Goal: Task Accomplishment & Management: Use online tool/utility

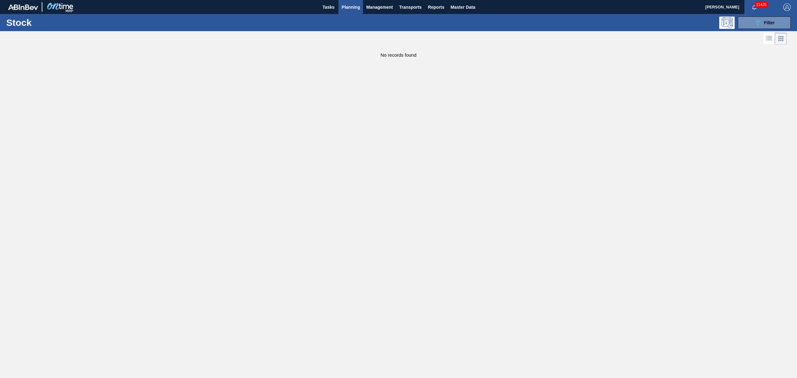
click at [350, 3] on span "Planning" at bounding box center [351, 6] width 18 height 7
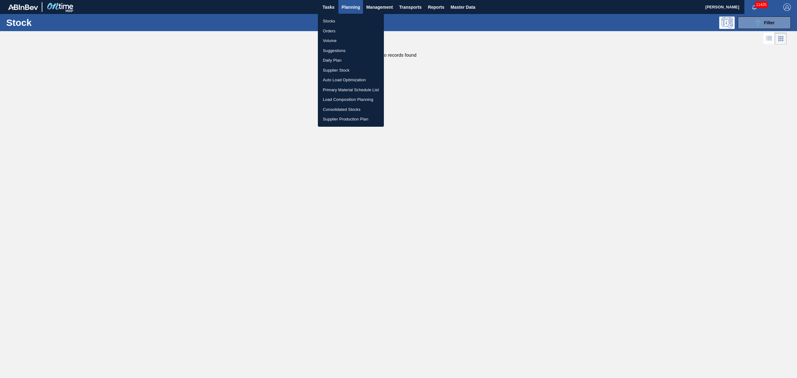
click at [329, 21] on li "Stocks" at bounding box center [351, 21] width 66 height 10
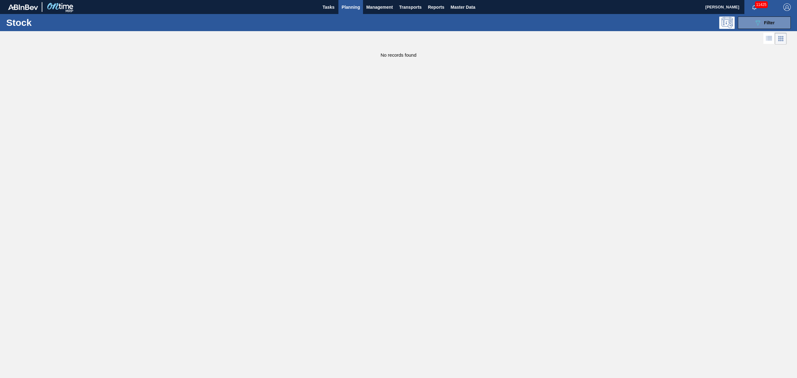
click at [351, 6] on span "Planning" at bounding box center [351, 6] width 18 height 7
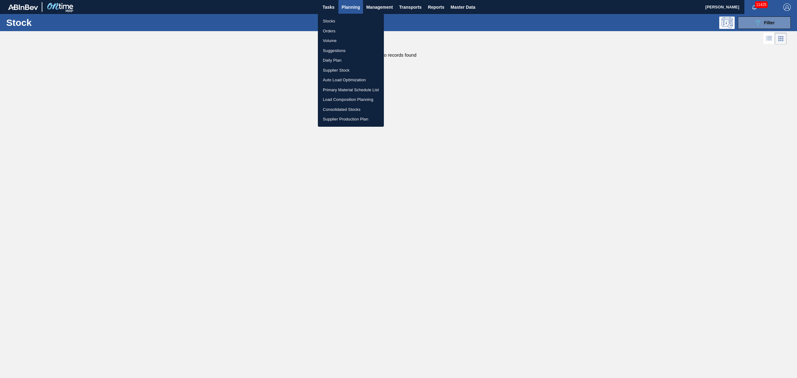
click at [758, 25] on div at bounding box center [398, 189] width 797 height 378
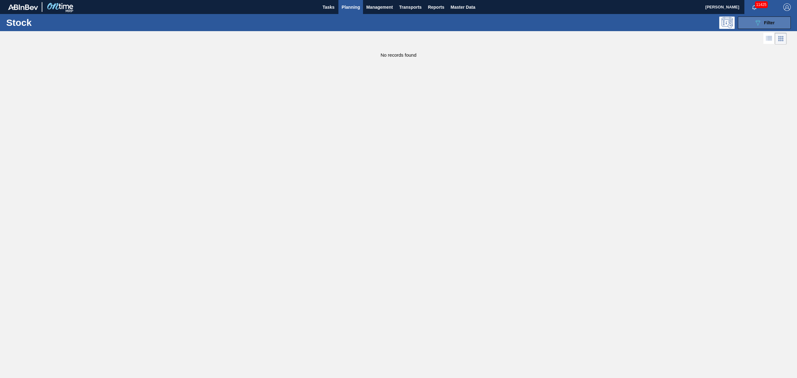
click at [769, 17] on button "089F7B8B-B2A5-4AFE-B5C0-19BA573D28AC Filter" at bounding box center [764, 23] width 53 height 12
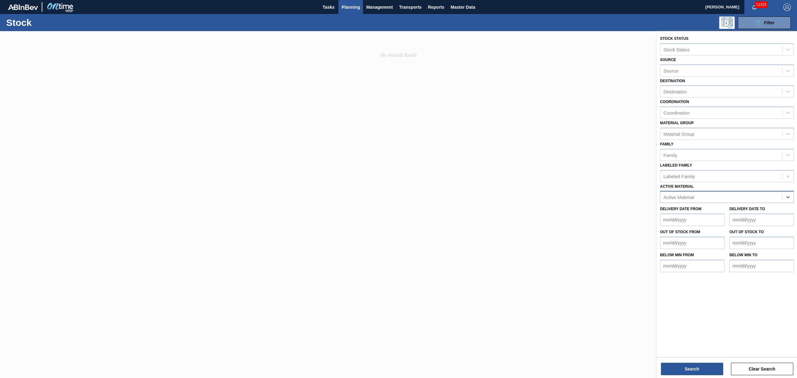
drag, startPoint x: 775, startPoint y: 200, endPoint x: 774, endPoint y: 192, distance: 8.1
type Material "676346"
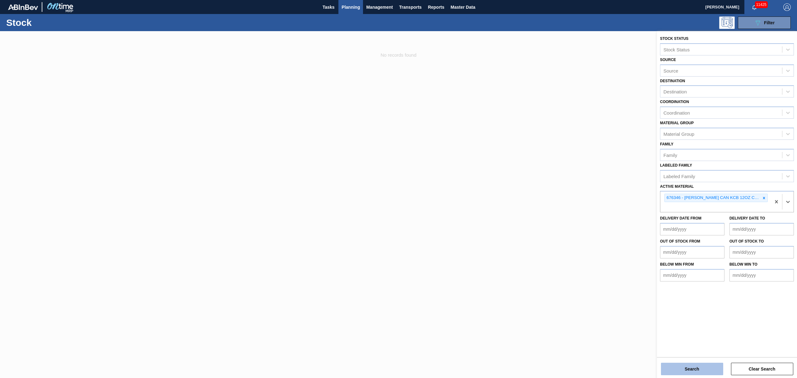
click at [676, 368] on button "Search" at bounding box center [692, 369] width 62 height 12
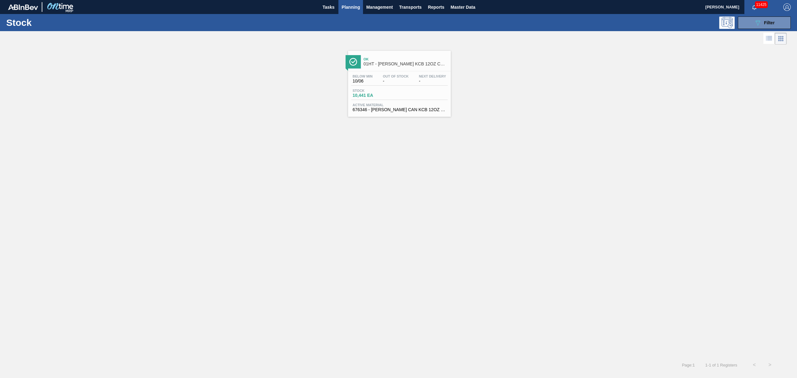
click at [395, 61] on div "Ok 01HT - [PERSON_NAME] KCB 12OZ CAN CAN PK 6/12 CAN - FULL END PANEL - AQUEOUS…" at bounding box center [406, 62] width 84 height 14
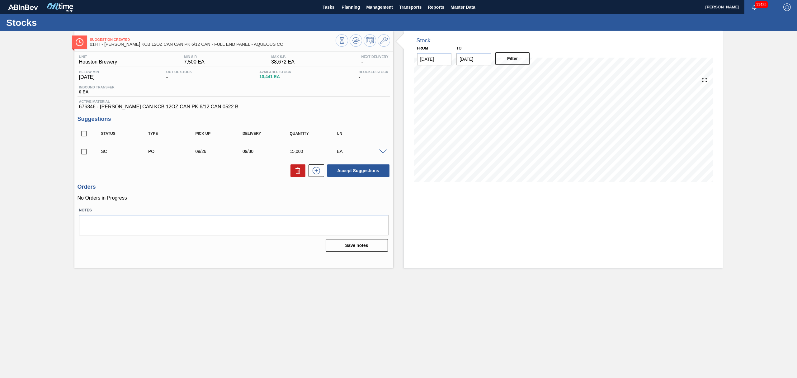
click at [383, 153] on span at bounding box center [382, 151] width 7 height 5
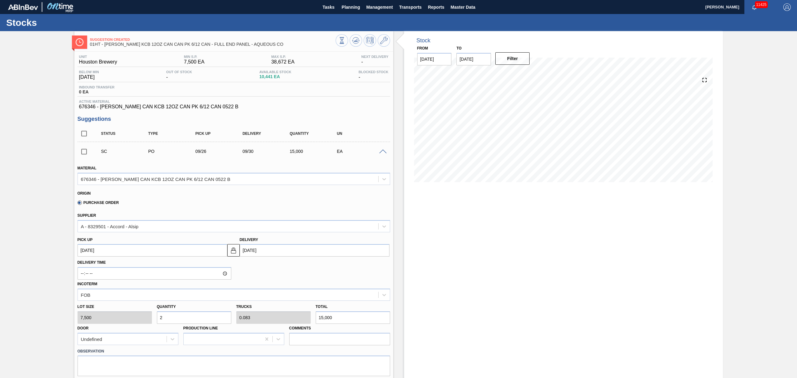
click at [268, 313] on div "Lot size 7,500 Quantity 2 Trucks 0.083 Total 15,000 Door Undefined Production L…" at bounding box center [234, 323] width 318 height 45
type input "0.001"
type input "0"
type input "9"
type input "0.013"
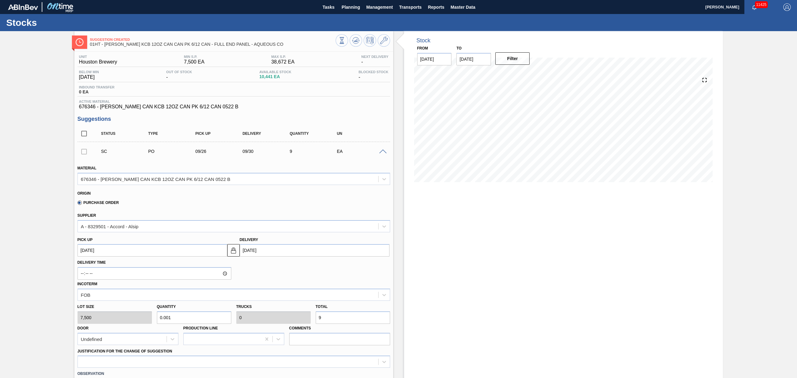
type input "0.001"
type input "97"
type input "0.13"
type input "0.005"
type input "975"
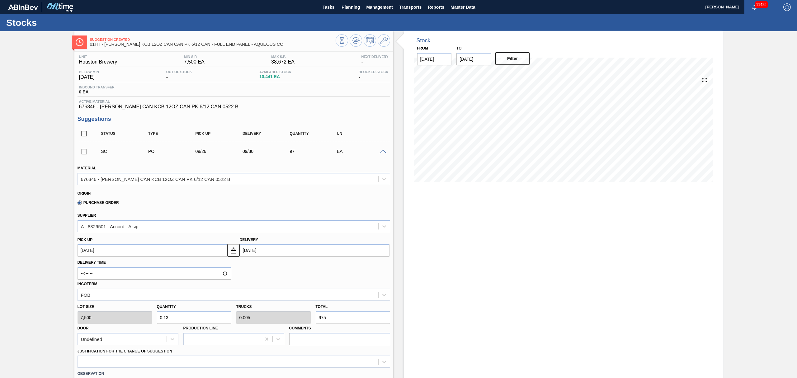
type input "1.3"
type input "0.054"
type input "9,750"
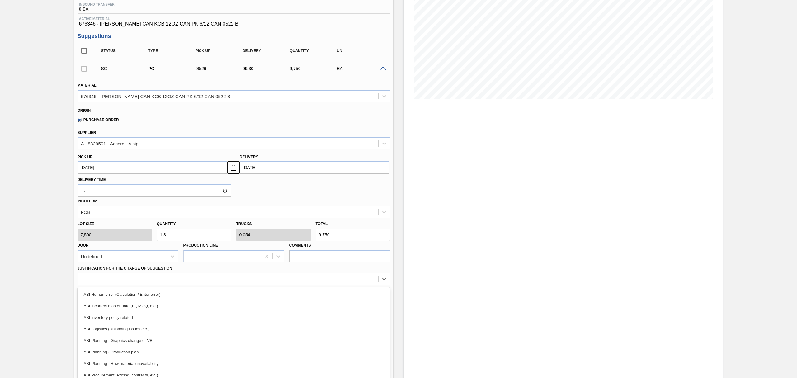
click at [133, 282] on div "option ABI Human error (Calculation / Enter error) focused, 1 of 18. 18 results…" at bounding box center [234, 279] width 313 height 12
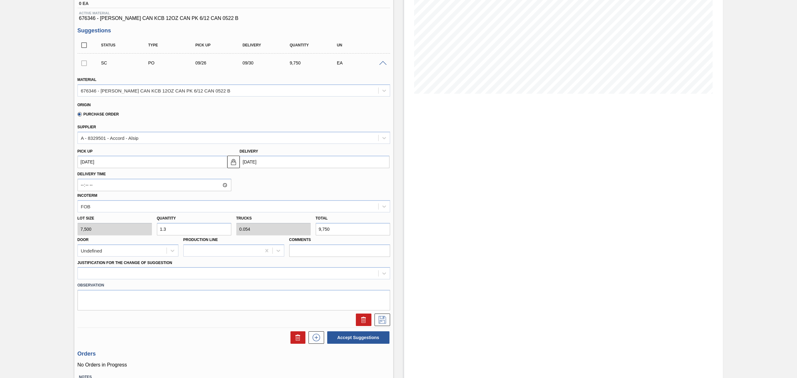
click at [59, 150] on div "Suggestion Created 01HT - [PERSON_NAME] KCB 12OZ CAN CAN PK 6/12 CAN - FULL END…" at bounding box center [398, 183] width 797 height 481
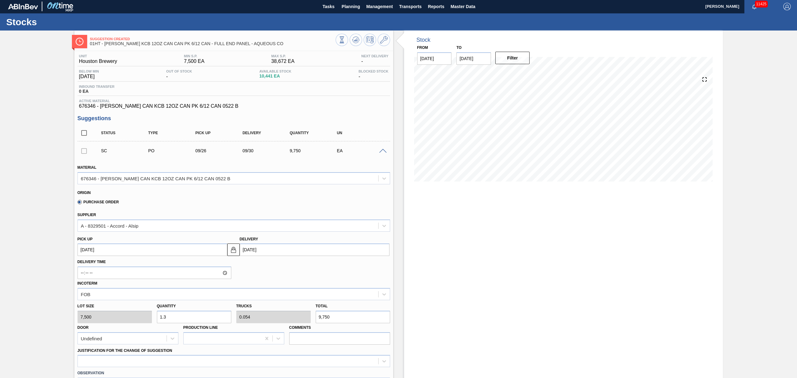
scroll to position [0, 0]
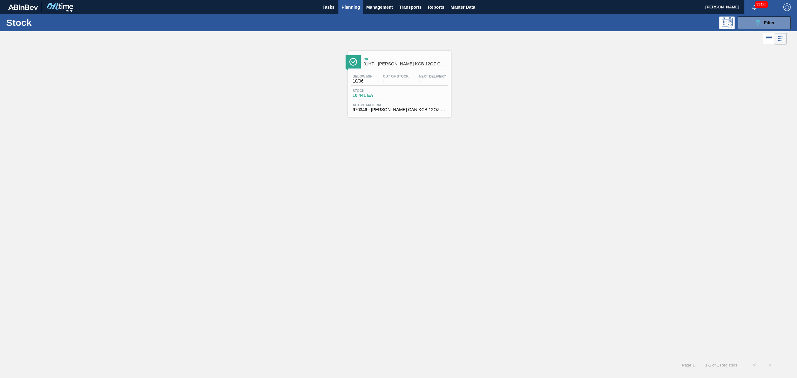
click at [403, 89] on div "Stock 10,441 EA" at bounding box center [399, 94] width 97 height 11
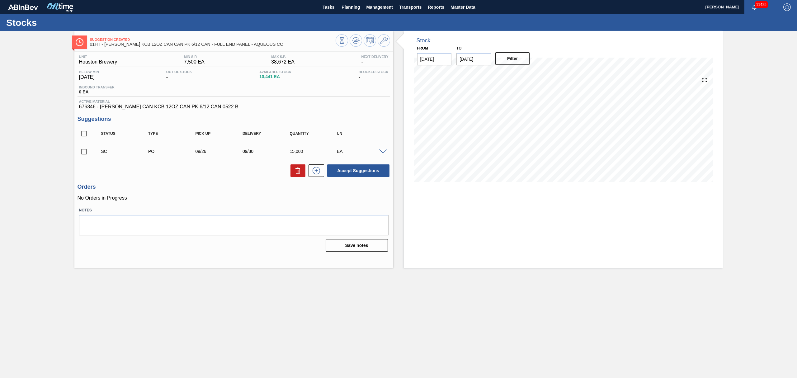
drag, startPoint x: 85, startPoint y: 154, endPoint x: 92, endPoint y: 153, distance: 6.5
click at [85, 154] on input "checkbox" at bounding box center [84, 151] width 13 height 13
click at [343, 173] on button "Accept Suggestions" at bounding box center [358, 170] width 62 height 12
checkbox input "false"
click at [345, 5] on span "Planning" at bounding box center [351, 6] width 18 height 7
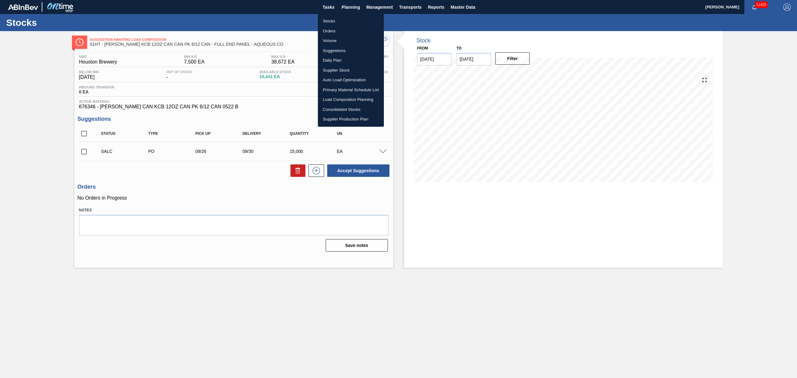
click at [343, 99] on li "Load Composition Planning" at bounding box center [351, 100] width 66 height 10
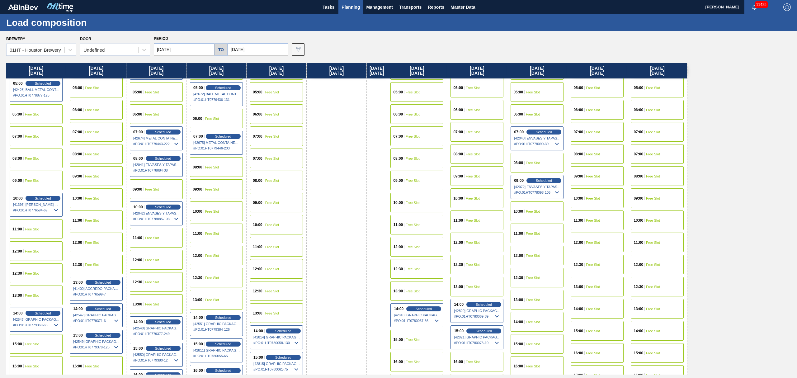
scroll to position [125, 0]
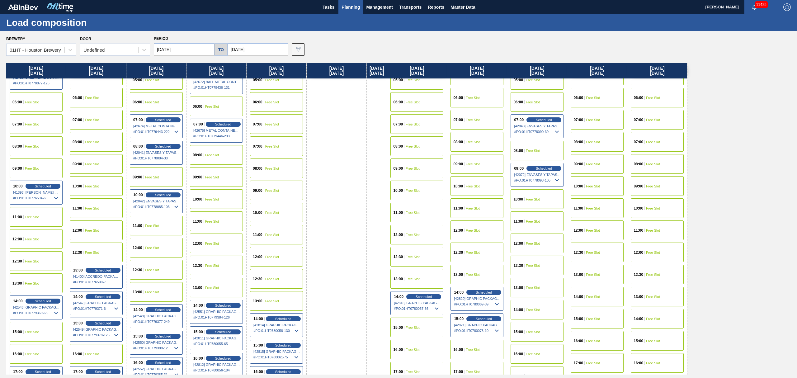
click at [480, 276] on span "Free Slot" at bounding box center [473, 275] width 14 height 4
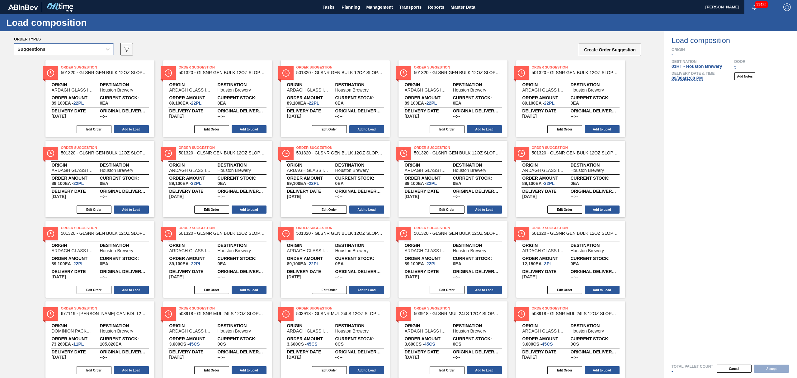
click at [67, 49] on div "Suggestions" at bounding box center [58, 49] width 88 height 9
click at [67, 60] on div "Awaiting load composition" at bounding box center [64, 65] width 100 height 12
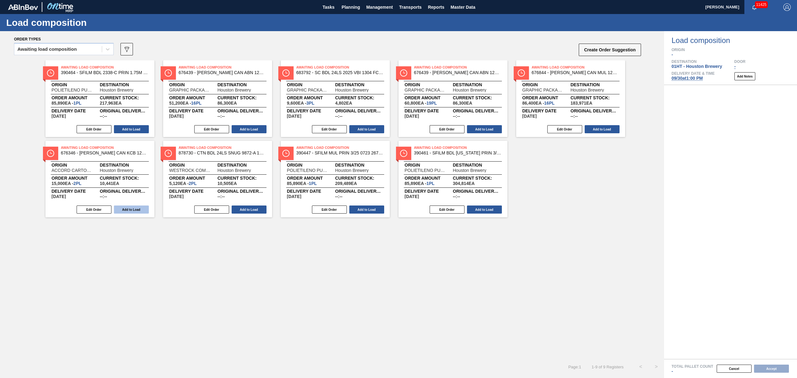
click at [130, 207] on button "Add to Load" at bounding box center [131, 210] width 35 height 8
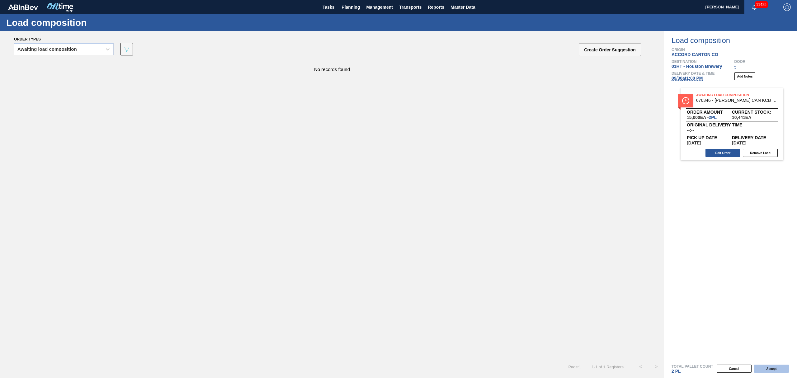
click at [778, 368] on button "Accept" at bounding box center [771, 369] width 35 height 8
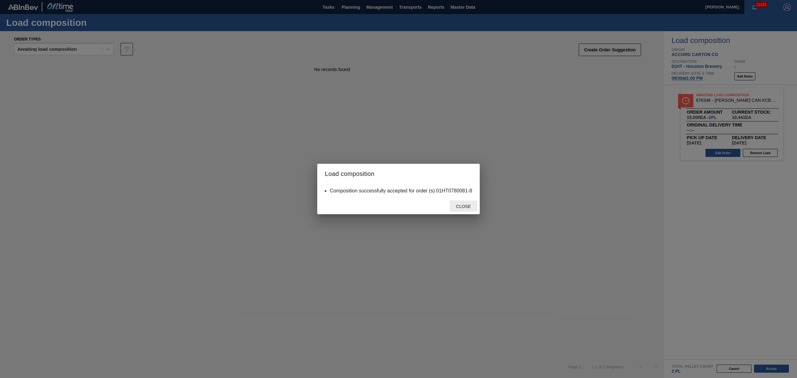
click at [471, 202] on div "Close" at bounding box center [463, 207] width 27 height 12
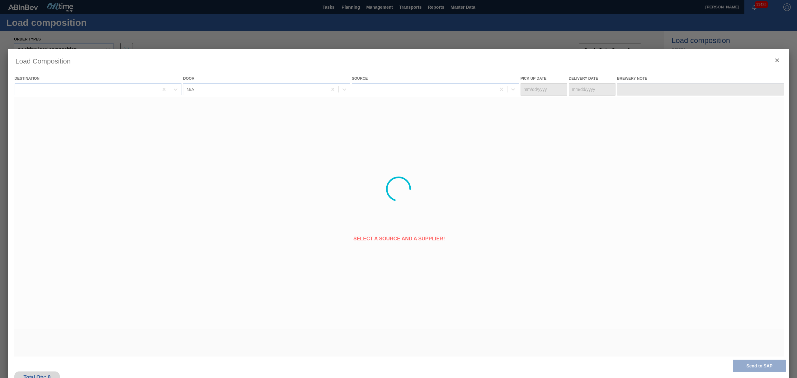
type Date "[DATE]"
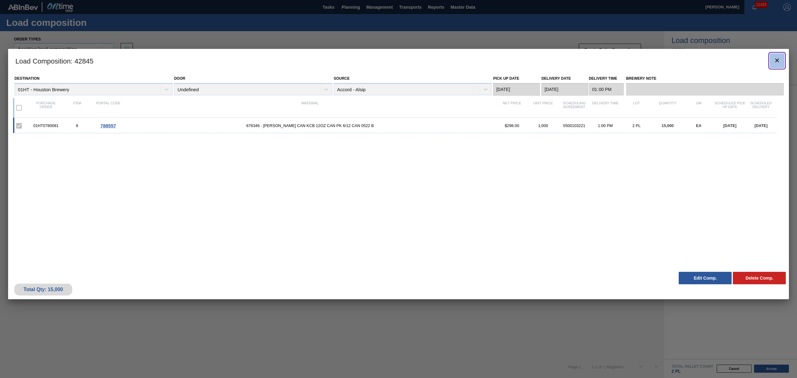
click at [780, 61] on icon "botão de ícone" at bounding box center [777, 60] width 7 height 7
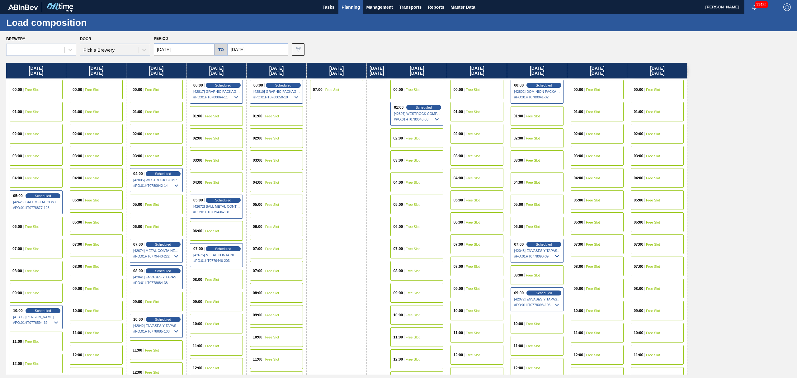
type input "[DATE]"
